Goal: Transaction & Acquisition: Purchase product/service

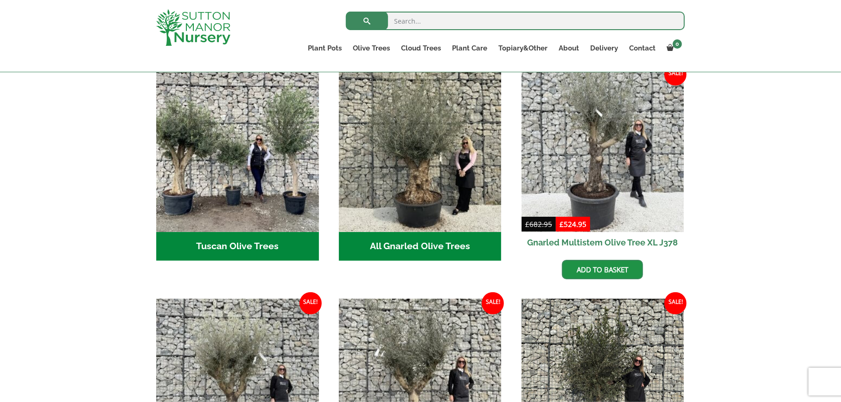
scroll to position [325, 0]
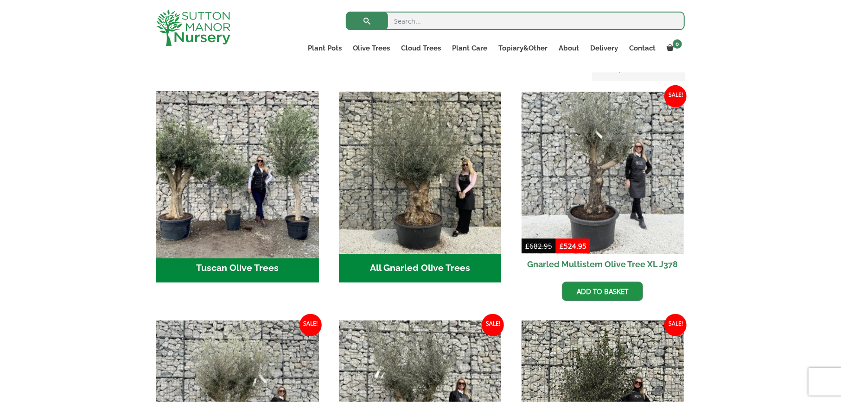
click at [189, 190] on img "Visit product category Tuscan Olive Trees" at bounding box center [237, 173] width 171 height 171
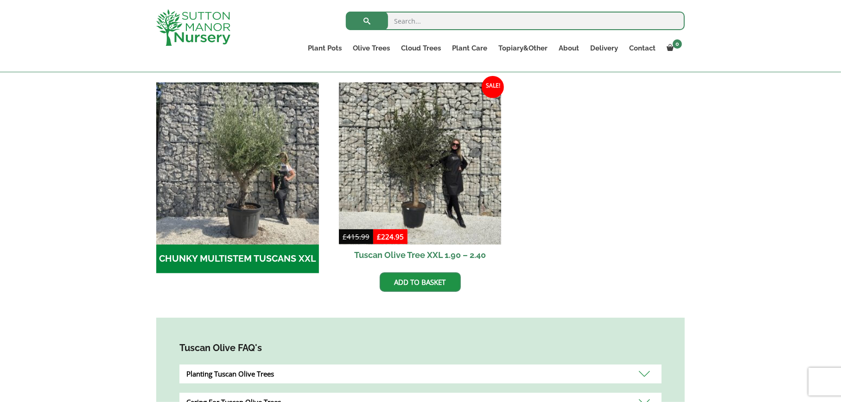
scroll to position [261, 0]
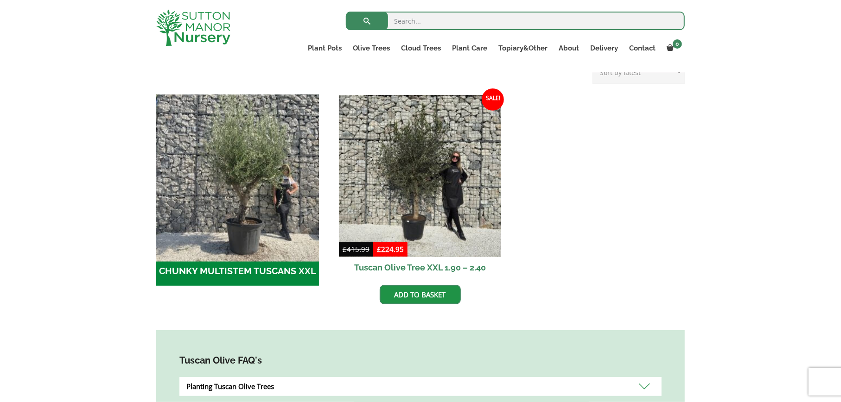
click at [259, 189] on img "Visit product category CHUNKY MULTISTEM TUSCANS XXL" at bounding box center [237, 176] width 171 height 171
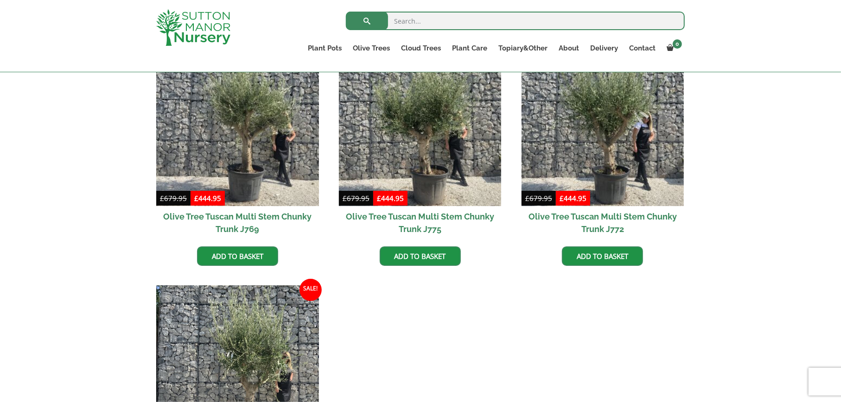
scroll to position [278, 0]
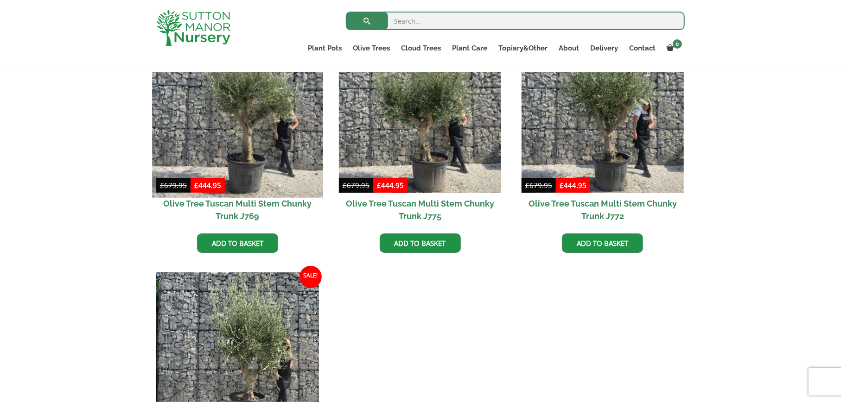
click at [249, 132] on img at bounding box center [237, 112] width 171 height 171
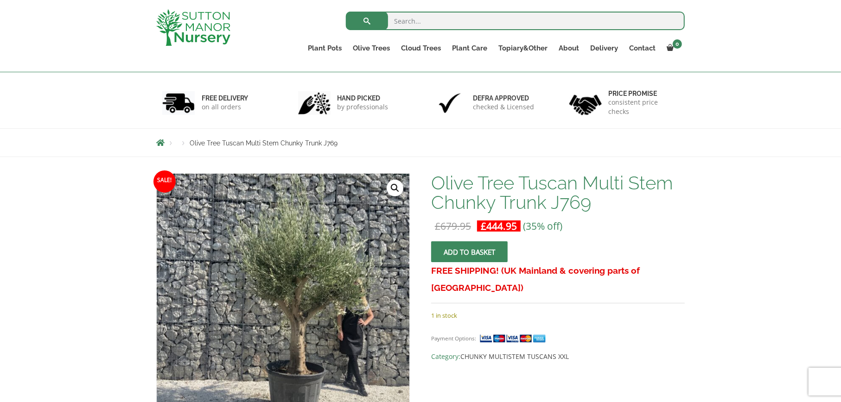
scroll to position [93, 0]
